Goal: Task Accomplishment & Management: Use online tool/utility

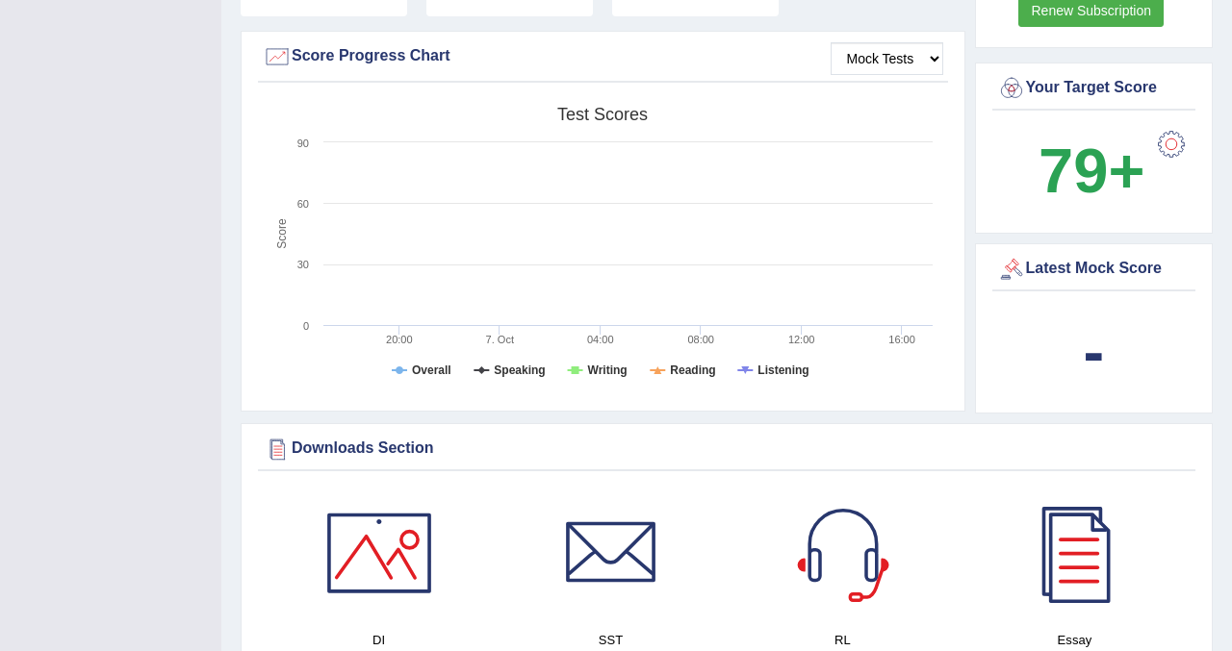
scroll to position [571, 0]
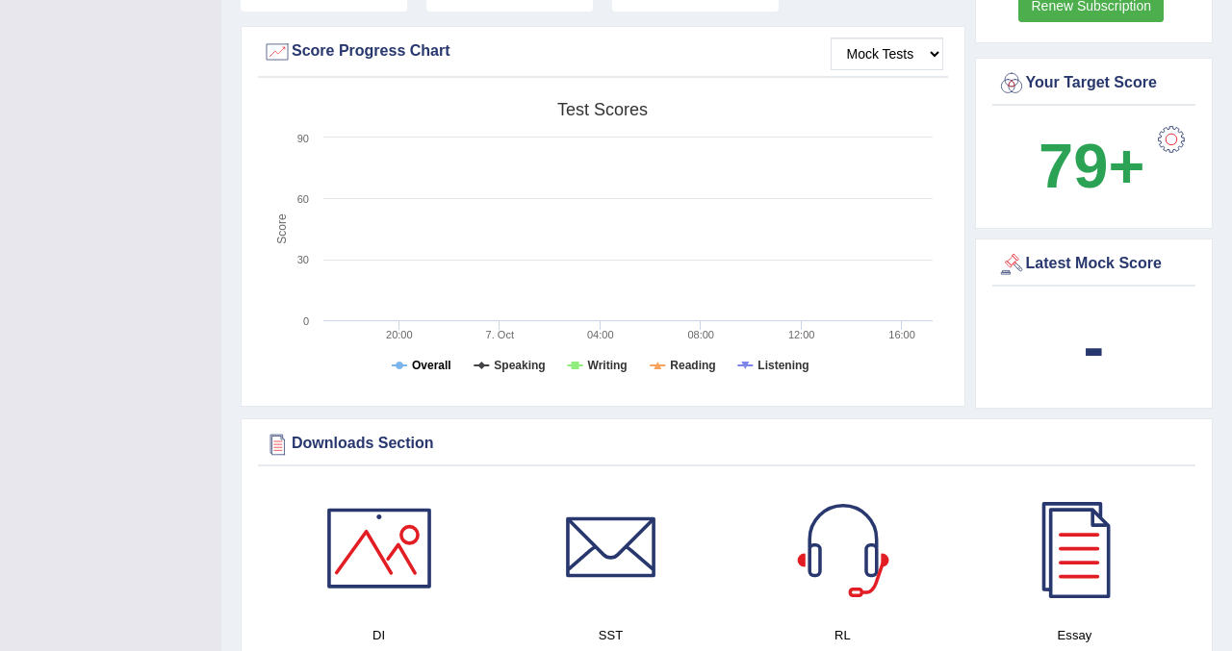
click at [431, 359] on tspan "Overall" at bounding box center [431, 365] width 39 height 13
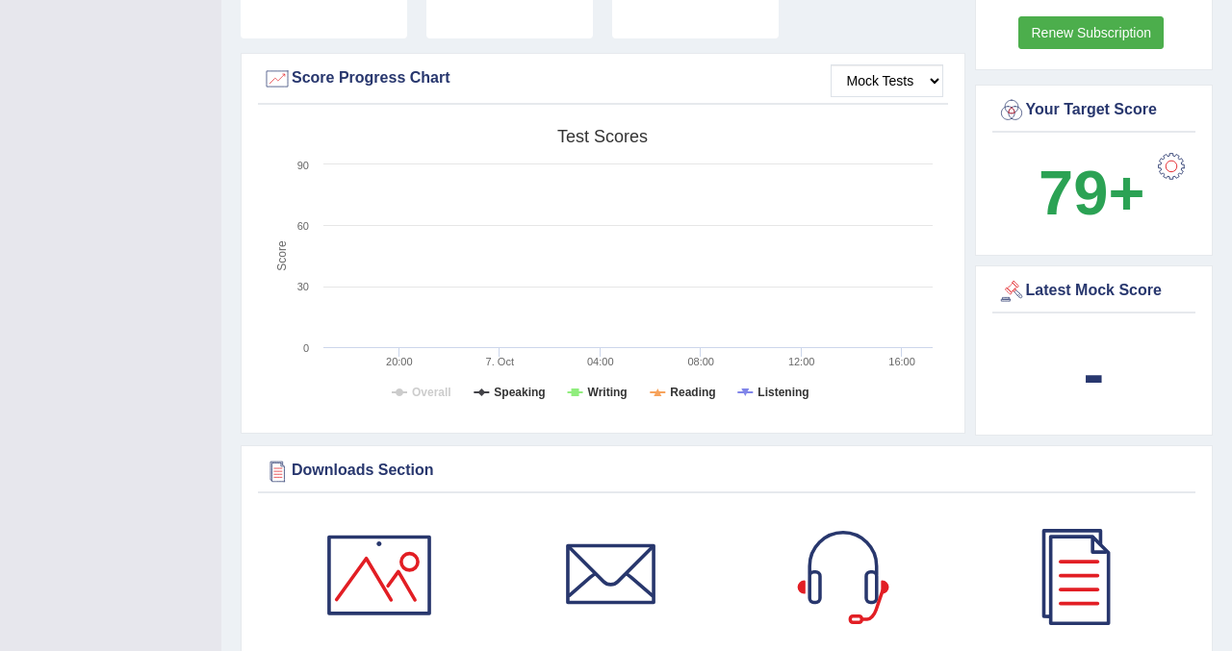
scroll to position [539, 0]
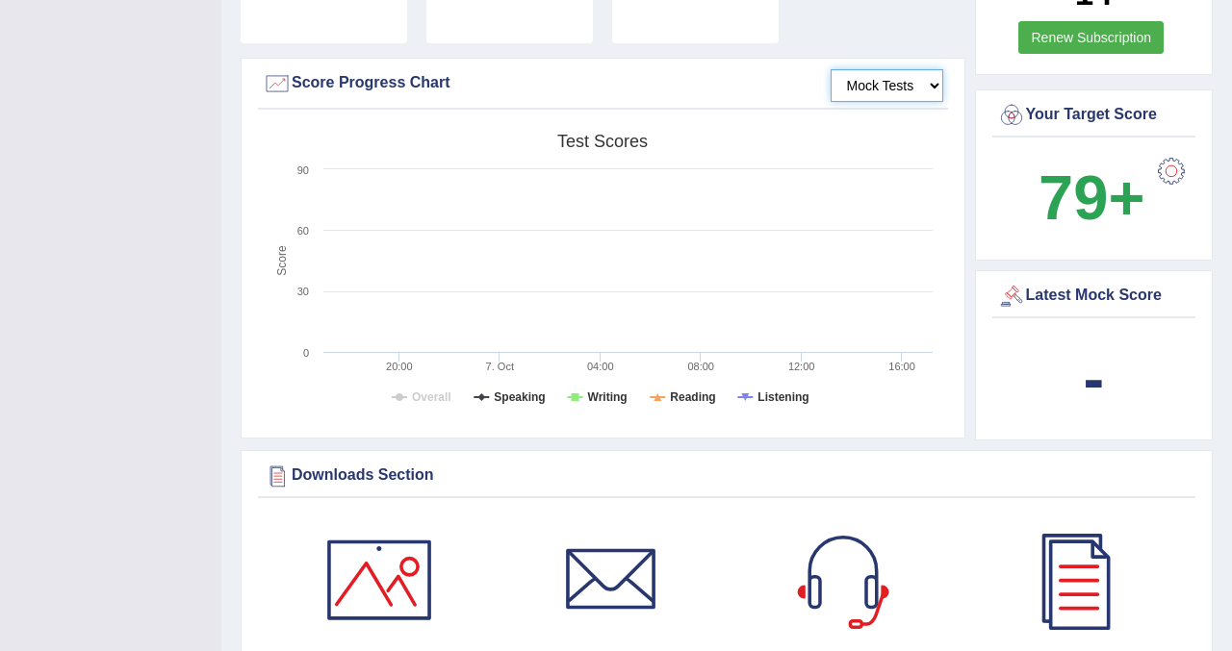
click at [885, 69] on select "Mock Tests" at bounding box center [886, 85] width 113 height 33
click at [830, 69] on select "Mock Tests" at bounding box center [886, 85] width 113 height 33
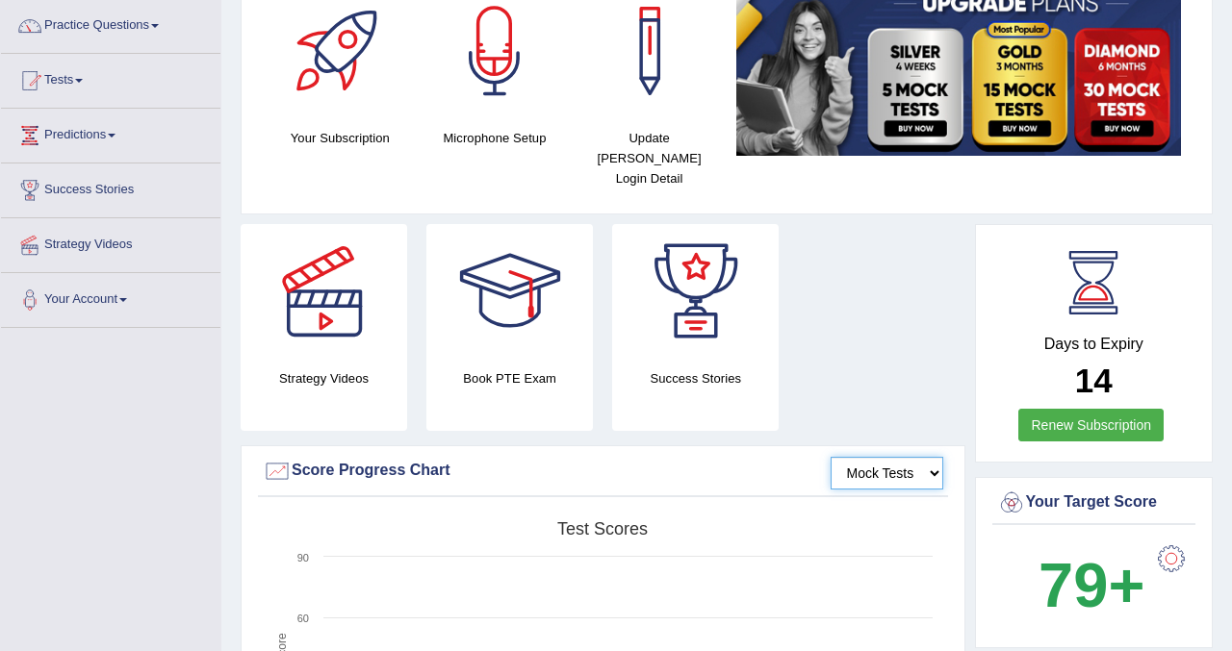
scroll to position [0, 0]
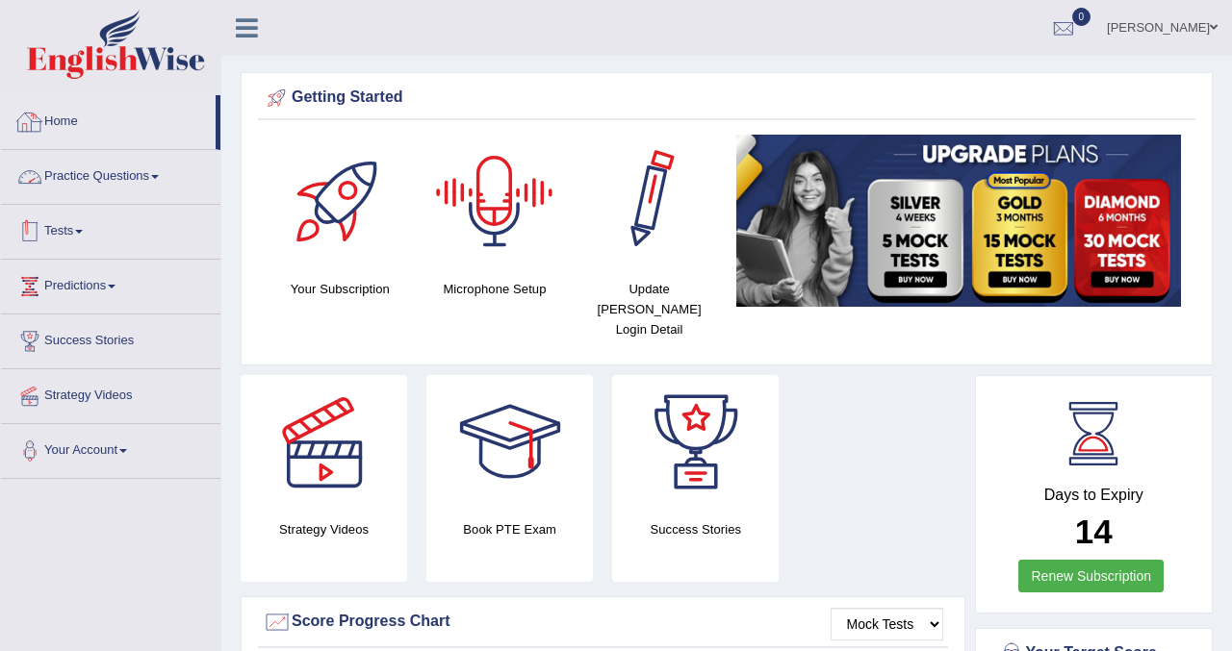
click at [150, 224] on link "Tests" at bounding box center [110, 229] width 219 height 48
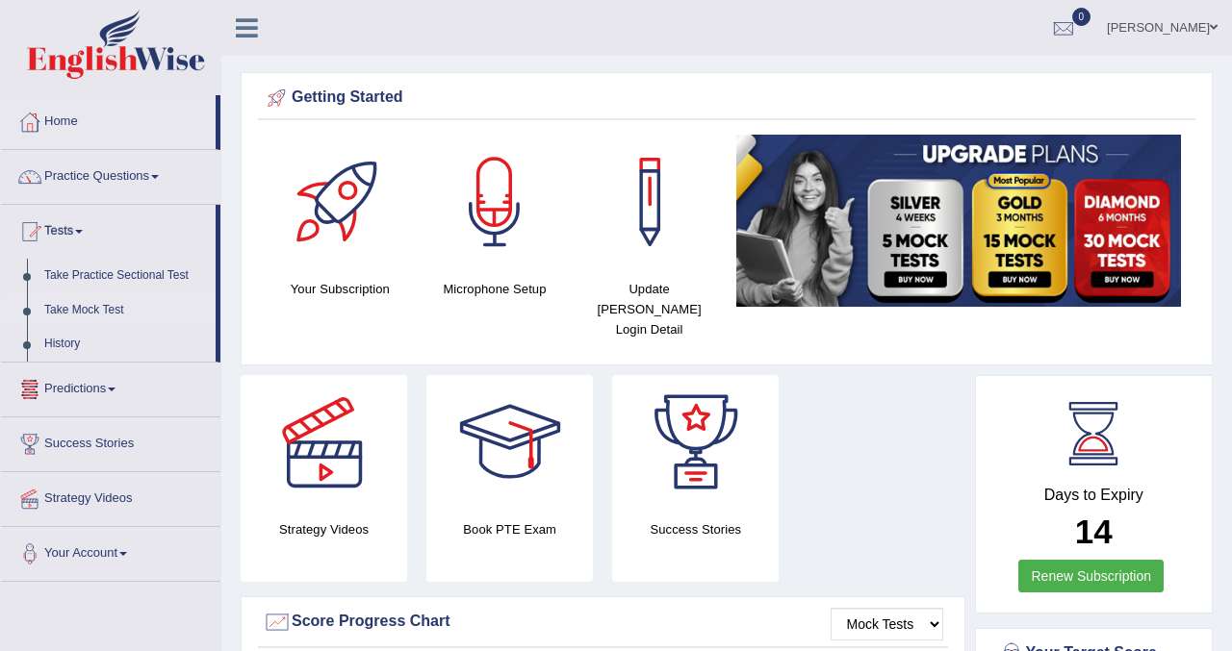
click at [67, 302] on link "Take Mock Test" at bounding box center [126, 310] width 180 height 35
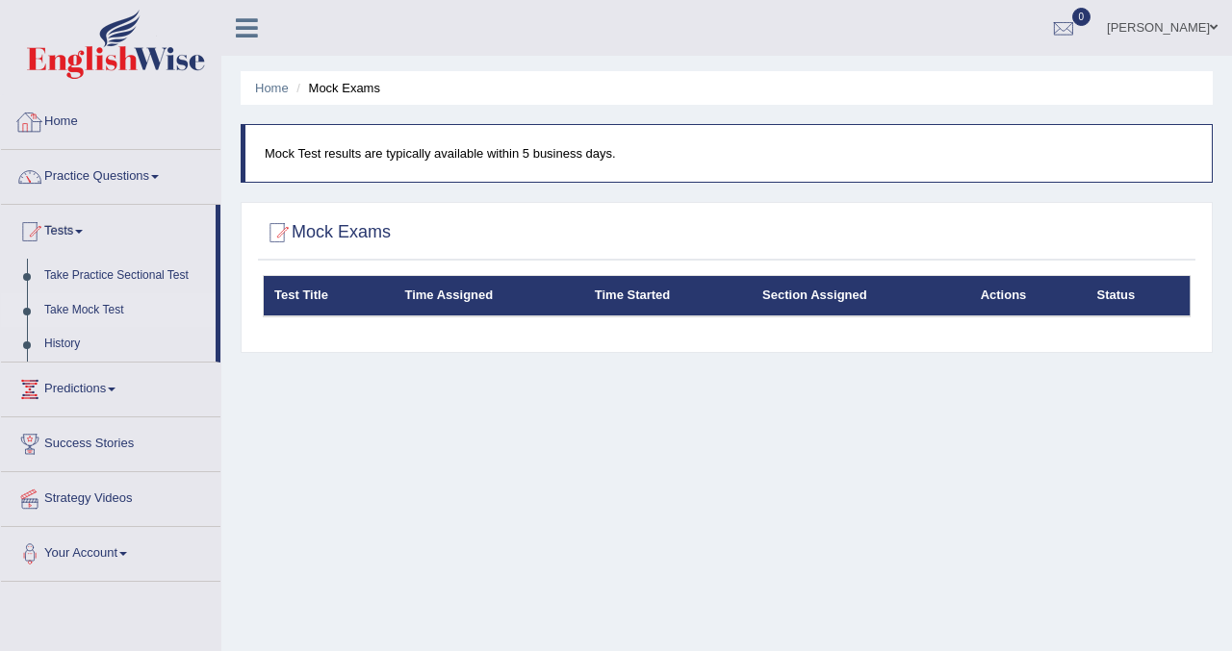
click at [80, 131] on link "Home" at bounding box center [110, 119] width 219 height 48
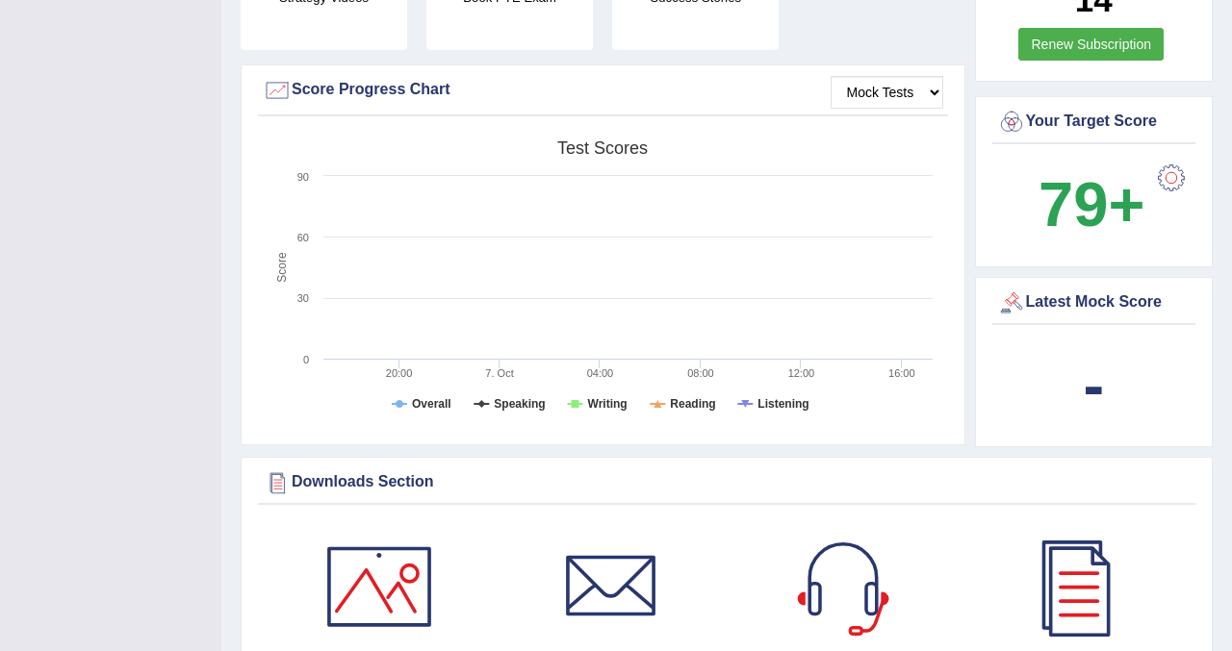
scroll to position [556, 0]
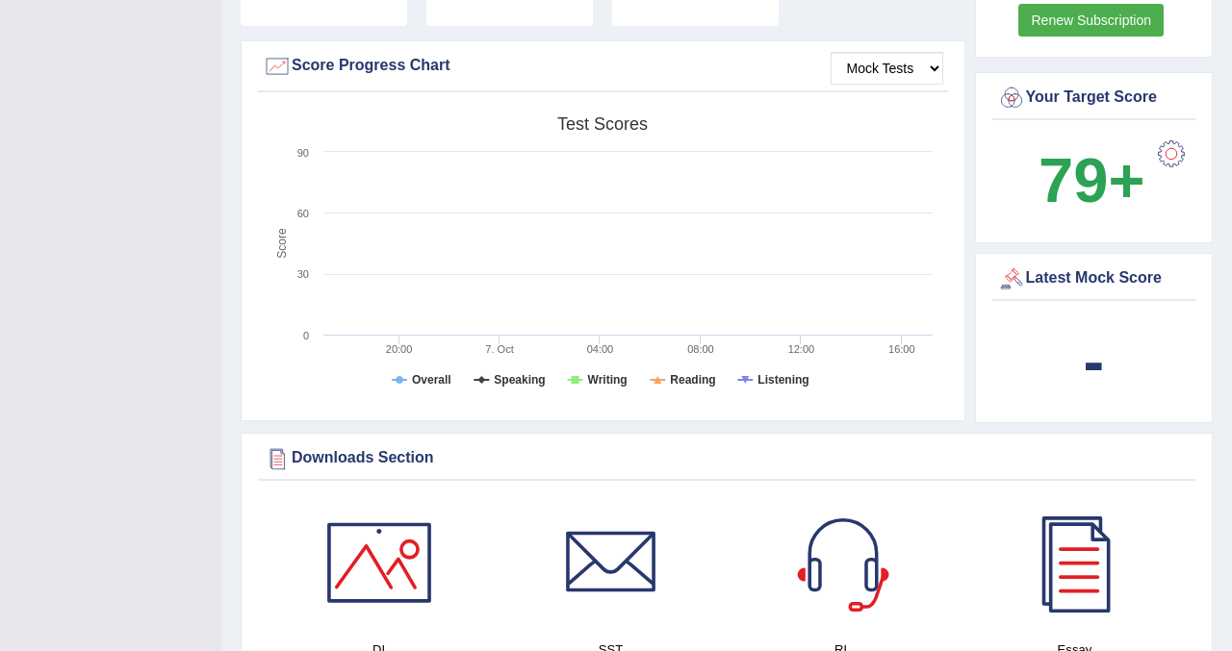
click at [1108, 268] on div "Latest Mock Score" at bounding box center [1094, 279] width 194 height 29
click at [1102, 346] on b "-" at bounding box center [1093, 361] width 21 height 70
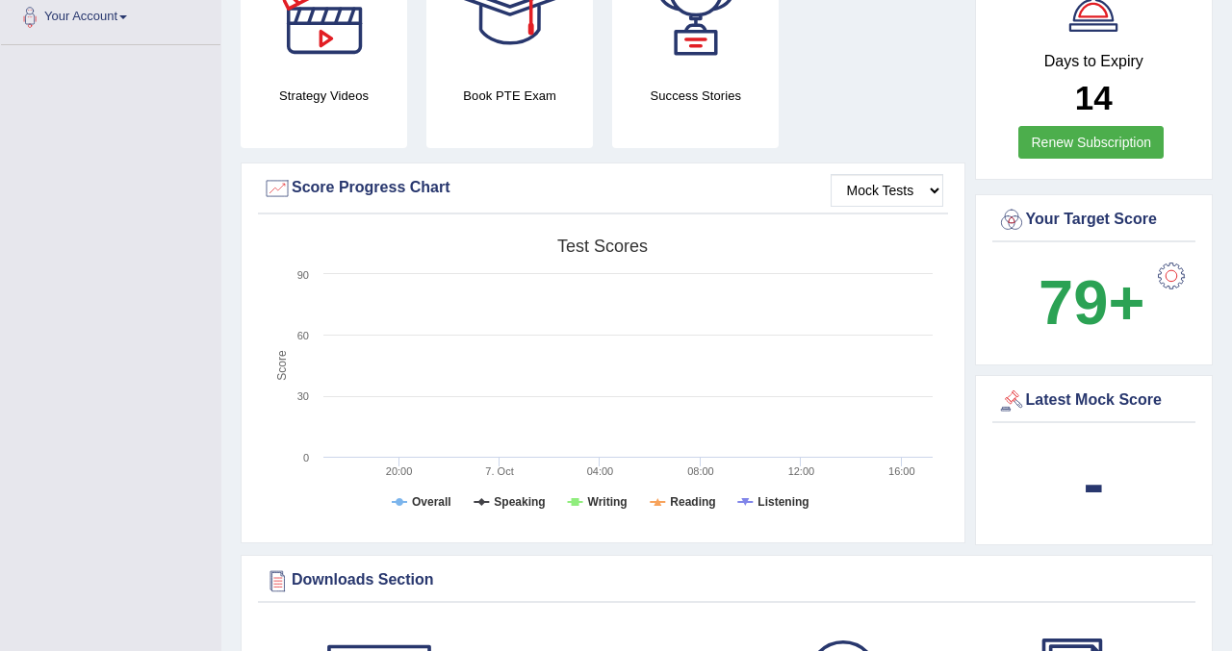
scroll to position [0, 0]
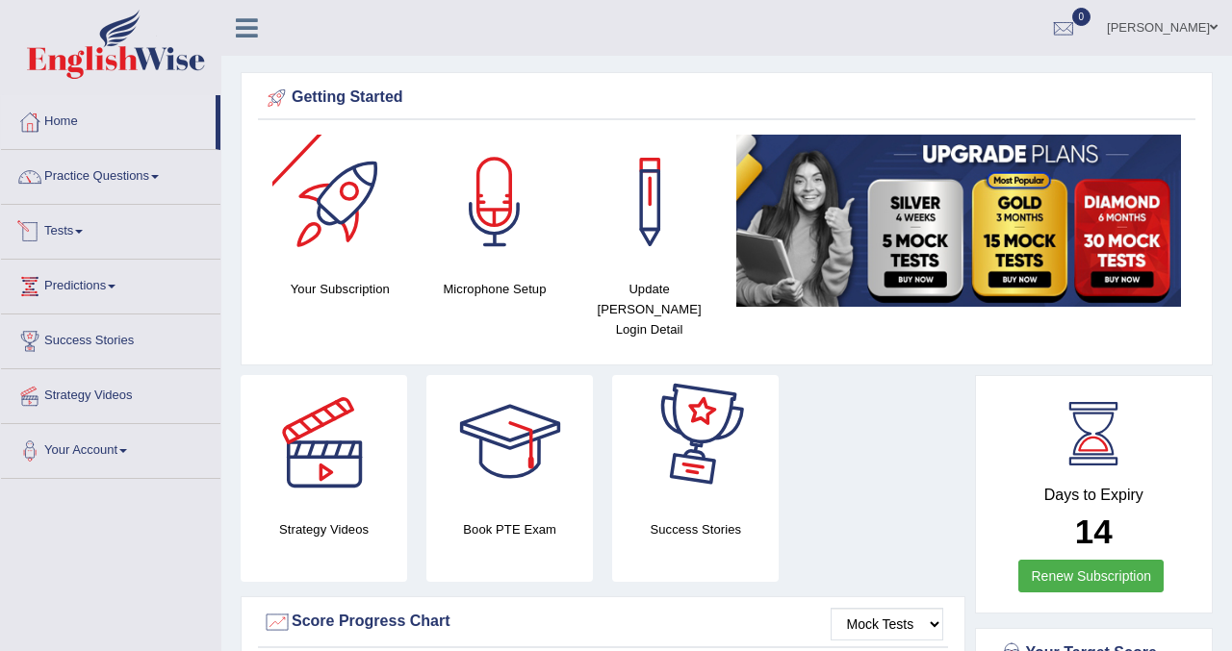
click at [58, 223] on link "Tests" at bounding box center [110, 229] width 219 height 48
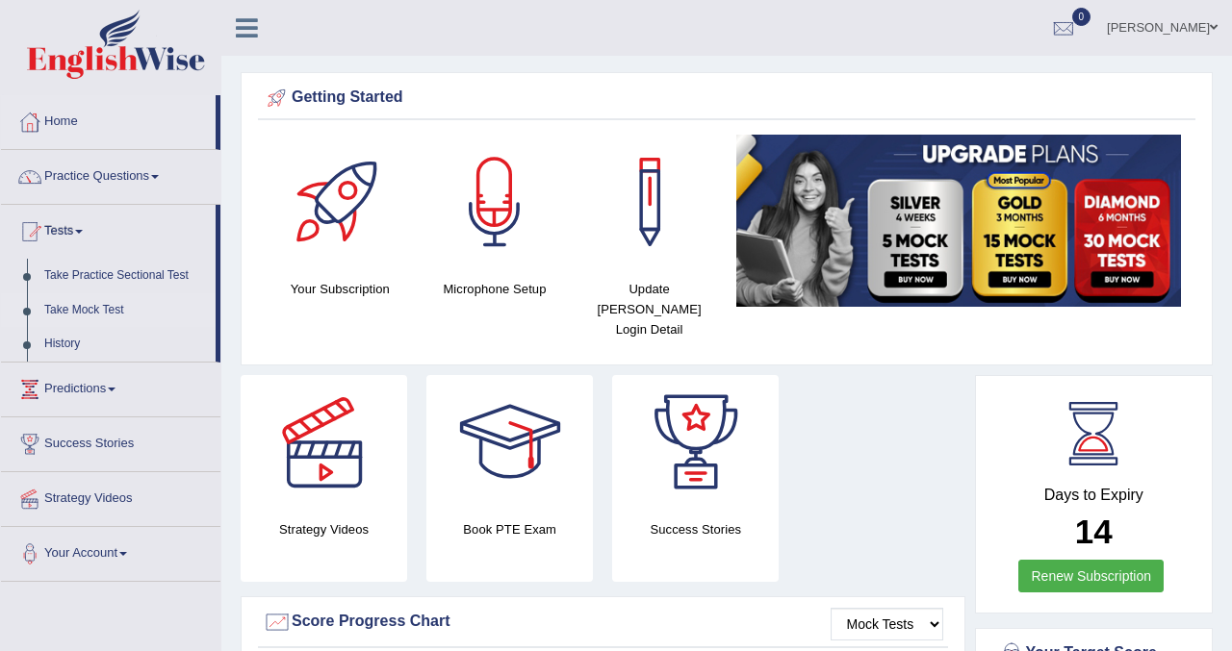
click at [78, 308] on link "Take Mock Test" at bounding box center [126, 310] width 180 height 35
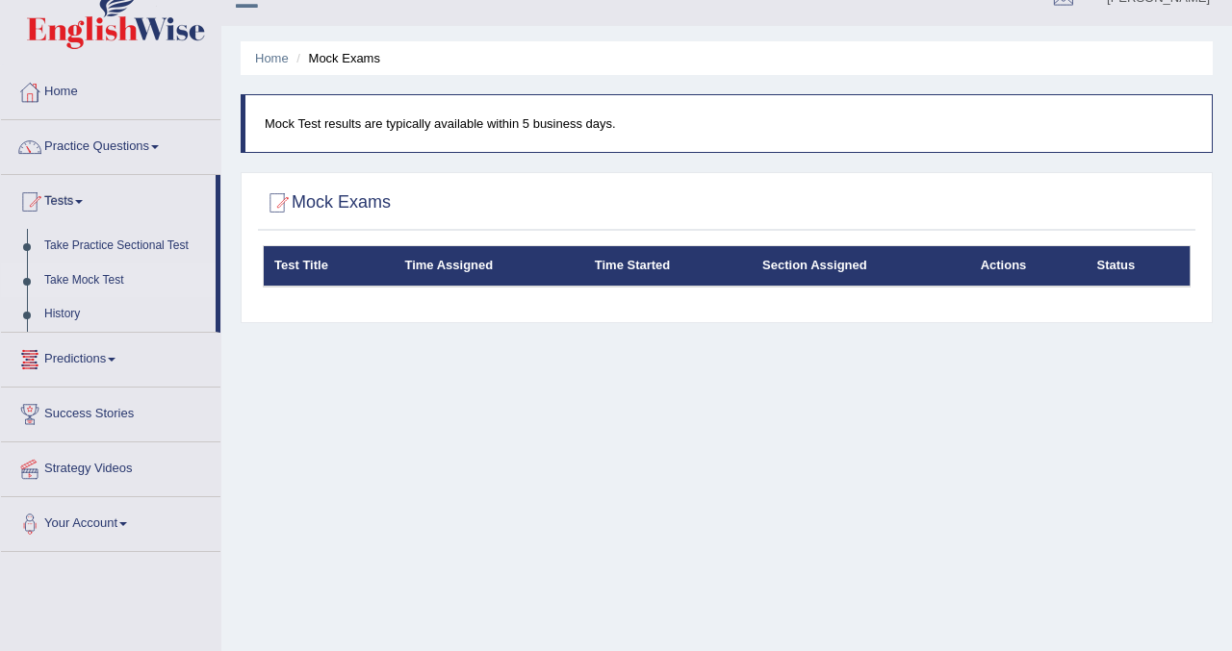
scroll to position [39, 0]
